Goal: Information Seeking & Learning: Learn about a topic

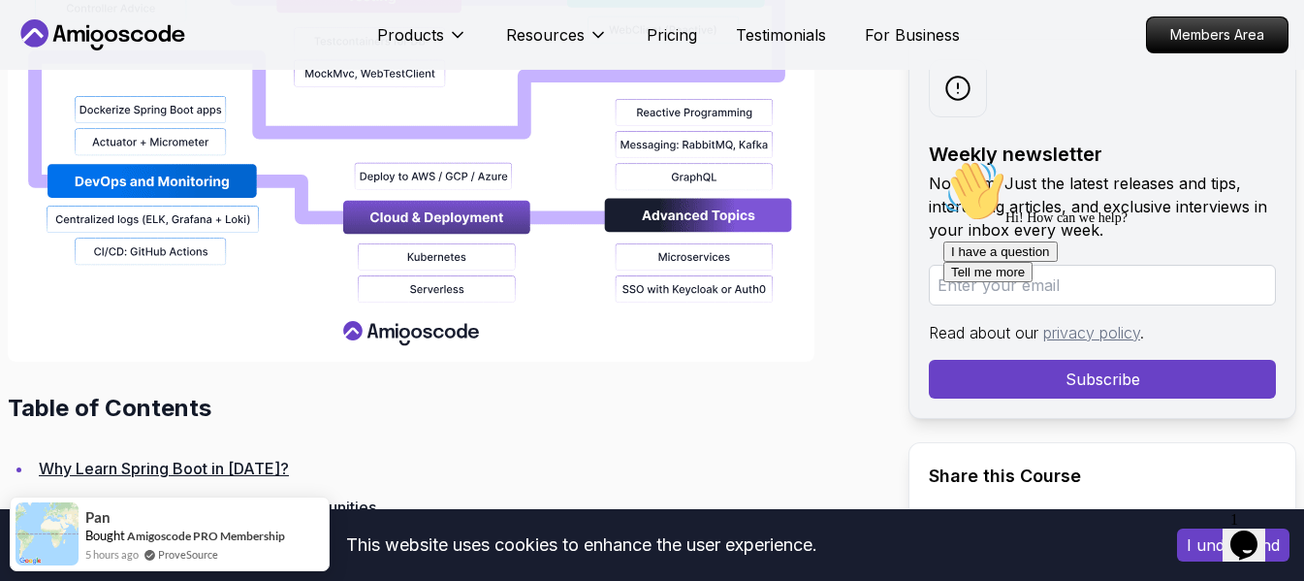
scroll to position [2384, 0]
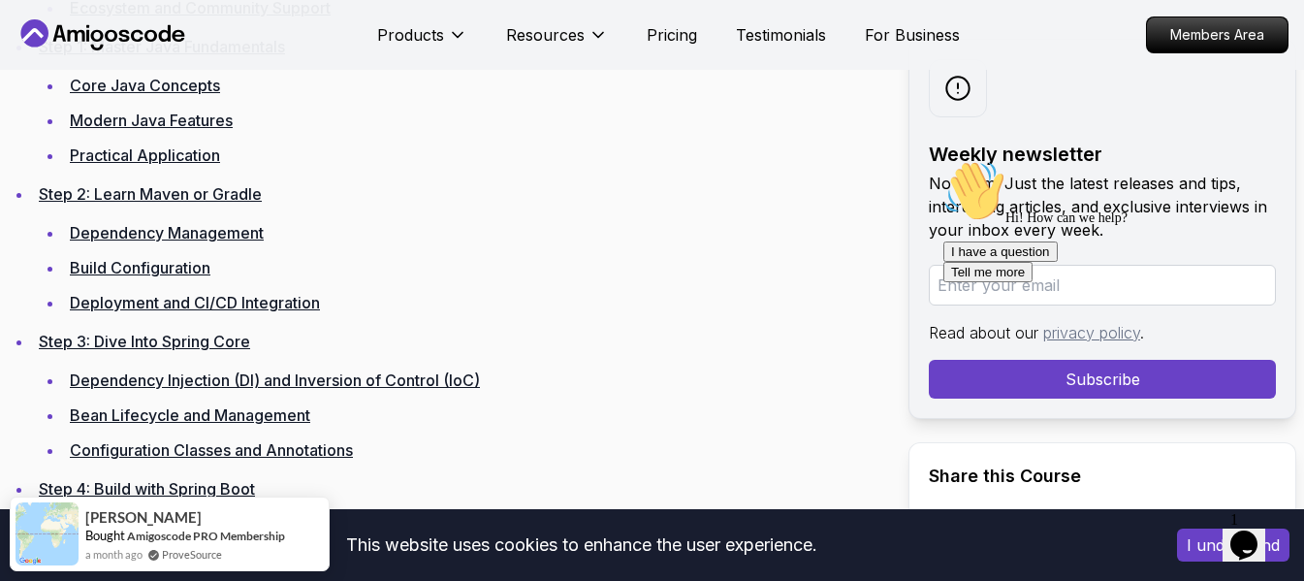
scroll to position [2953, 0]
click at [219, 415] on link "Bean Lifecycle and Management" at bounding box center [190, 413] width 241 height 19
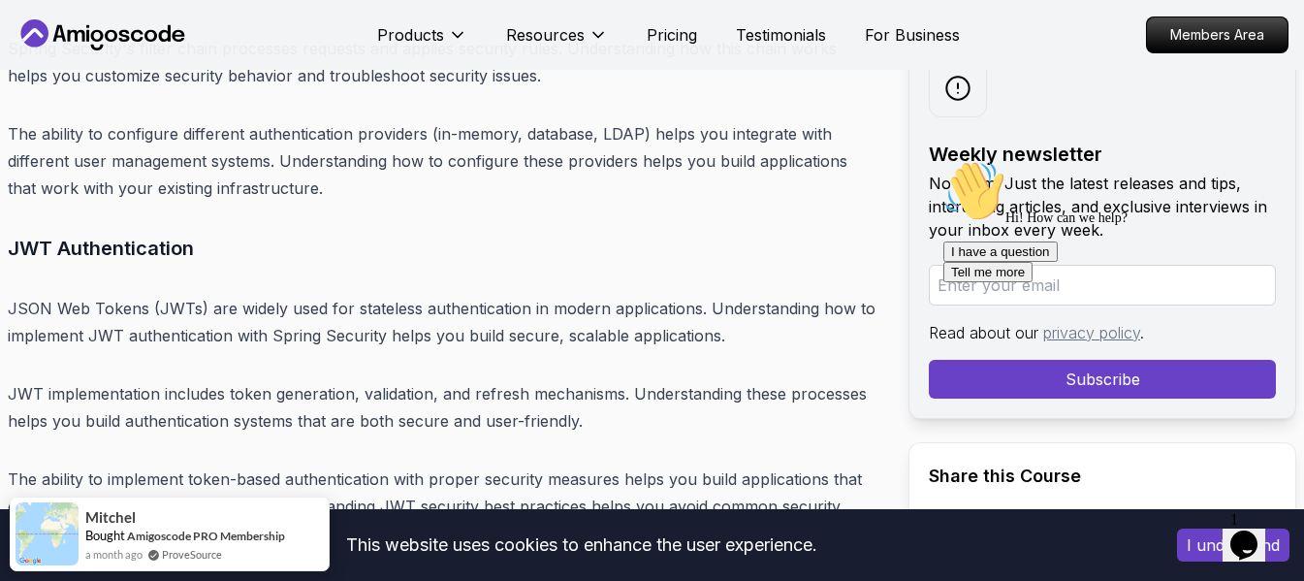
scroll to position [14414, 0]
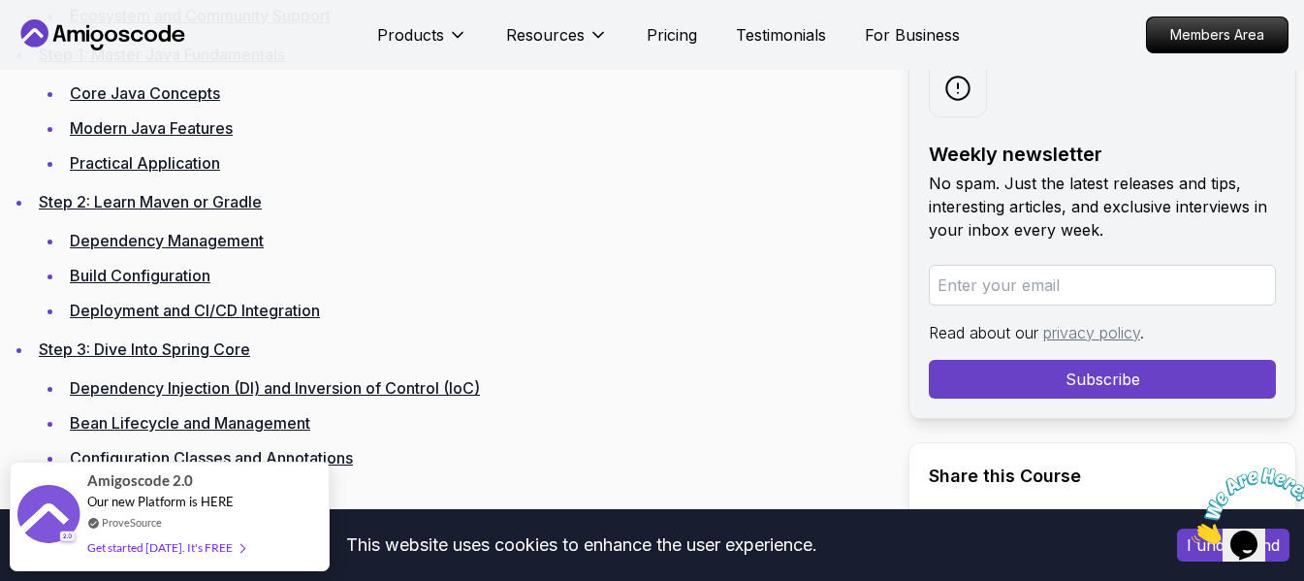
scroll to position [2970, 0]
